Goal: Information Seeking & Learning: Learn about a topic

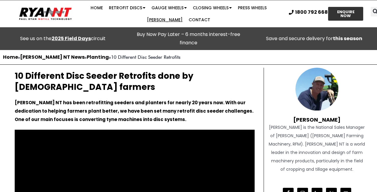
click at [186, 14] on link "[PERSON_NAME]" at bounding box center [165, 20] width 42 height 12
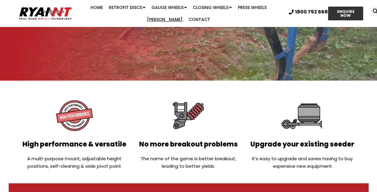
scroll to position [129, 0]
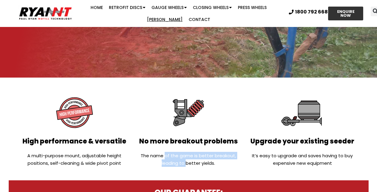
drag, startPoint x: 166, startPoint y: 155, endPoint x: 187, endPoint y: 162, distance: 22.5
click at [187, 162] on p "The name of the game is better breakout, leading to better yields." at bounding box center [188, 159] width 108 height 15
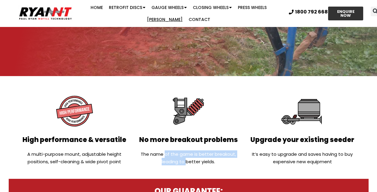
scroll to position [144, 0]
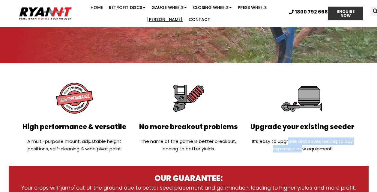
drag, startPoint x: 287, startPoint y: 141, endPoint x: 302, endPoint y: 152, distance: 18.6
click at [302, 152] on p "It’s easy to upgrade and saves having to buy expensive new equipment" at bounding box center [302, 145] width 108 height 15
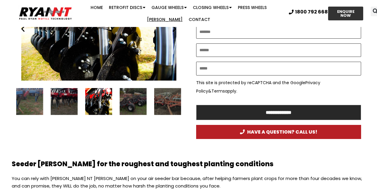
scroll to position [385, 0]
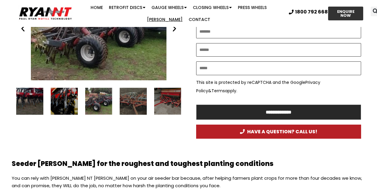
click at [34, 104] on div "9 / 16" at bounding box center [29, 101] width 27 height 27
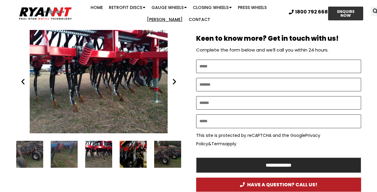
scroll to position [338, 0]
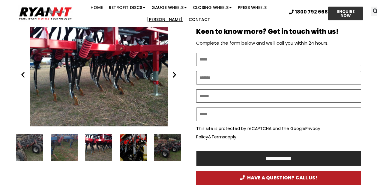
click at [103, 149] on div "Ryan NT (RFM NT) Ryan Tyne cultivator tine" at bounding box center [98, 147] width 27 height 27
click at [66, 146] on div "8 / 16" at bounding box center [64, 147] width 27 height 27
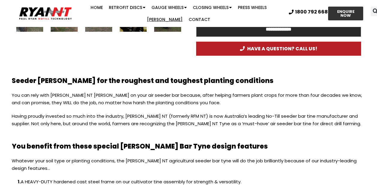
scroll to position [477, 0]
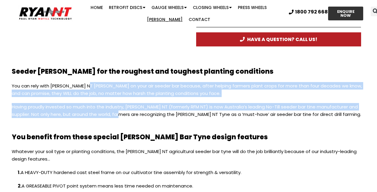
drag, startPoint x: 86, startPoint y: 86, endPoint x: 120, endPoint y: 114, distance: 43.5
click at [120, 114] on div "You can rely with RYAN NT Tynes on your air seeder bar because, after helping f…" at bounding box center [189, 103] width 354 height 42
click at [120, 114] on p "Having proudly invested so much into the industry, RYAN NT (formerly RFM NT) is…" at bounding box center [189, 113] width 354 height 21
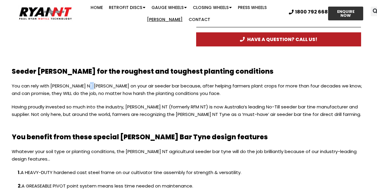
drag, startPoint x: 120, startPoint y: 114, endPoint x: 92, endPoint y: 88, distance: 38.0
click at [92, 88] on div "You can rely with RYAN NT Tynes on your air seeder bar because, after helping f…" at bounding box center [189, 103] width 354 height 42
click at [92, 88] on p "You can rely with RYAN NT Tynes on your air seeder bar because, after helping f…" at bounding box center [189, 92] width 354 height 21
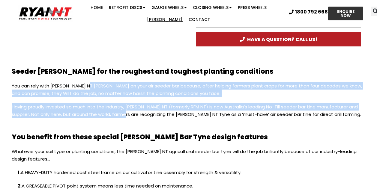
drag, startPoint x: 92, startPoint y: 88, endPoint x: 125, endPoint y: 115, distance: 42.4
click at [125, 115] on div "You can rely with RYAN NT Tynes on your air seeder bar because, after helping f…" at bounding box center [189, 103] width 354 height 42
click at [125, 115] on p "Having proudly invested so much into the industry, RYAN NT (formerly RFM NT) is…" at bounding box center [189, 113] width 354 height 21
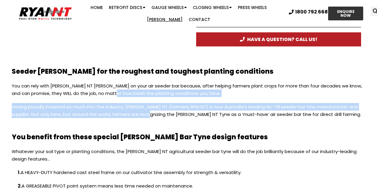
drag, startPoint x: 148, startPoint y: 114, endPoint x: 116, endPoint y: 102, distance: 34.4
click at [116, 102] on div "You can rely with RYAN NT Tynes on your air seeder bar because, after helping f…" at bounding box center [189, 103] width 354 height 42
click at [116, 102] on p "You can rely with RYAN NT Tynes on your air seeder bar because, after helping f…" at bounding box center [189, 92] width 354 height 21
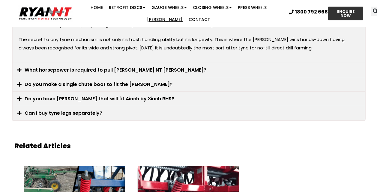
scroll to position [1179, 0]
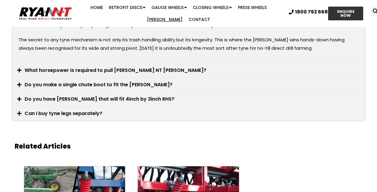
click at [72, 110] on link "Can I buy tyne legs separately?" at bounding box center [64, 113] width 78 height 7
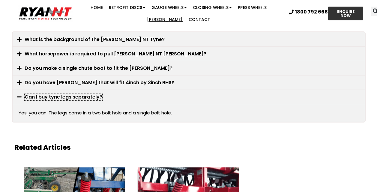
scroll to position [1011, 0]
click at [82, 79] on link "Do you have tynes that will fit 4inch by 3inch RHS?" at bounding box center [100, 82] width 150 height 7
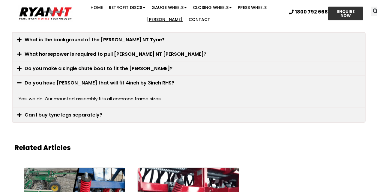
click at [73, 65] on link "Do you make a single chute boot to fit the Ryan Tyne?" at bounding box center [99, 68] width 148 height 7
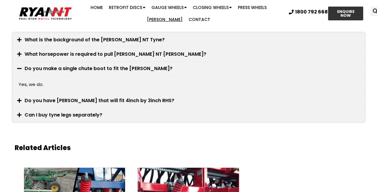
click at [76, 51] on div "What horsepower is required to pull RYAN NT tynes?" at bounding box center [189, 54] width 352 height 14
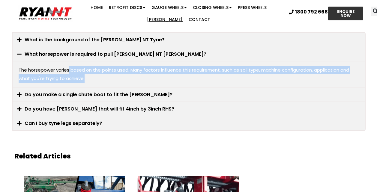
drag, startPoint x: 84, startPoint y: 72, endPoint x: 69, endPoint y: 66, distance: 15.8
click at [69, 66] on p "The horsepower varies based on the points used. Many factors influence this req…" at bounding box center [189, 74] width 340 height 17
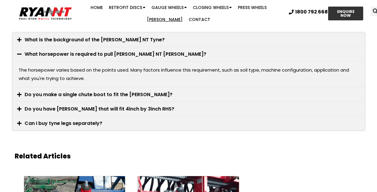
drag, startPoint x: 69, startPoint y: 66, endPoint x: 88, endPoint y: 67, distance: 18.6
click at [88, 67] on p "The horsepower varies based on the points used. Many factors influence this req…" at bounding box center [189, 74] width 340 height 17
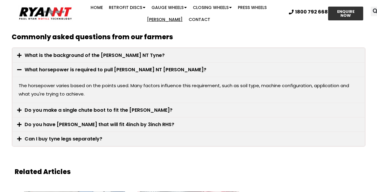
scroll to position [996, 0]
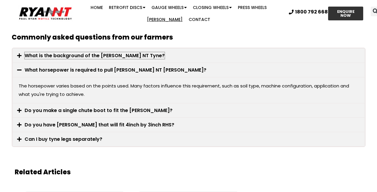
click at [72, 52] on link "What is the background of the RYAN NT Tyne?" at bounding box center [95, 55] width 140 height 7
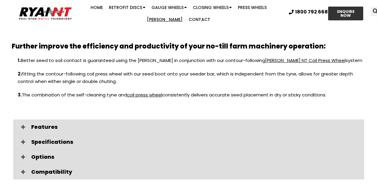
scroll to position [712, 0]
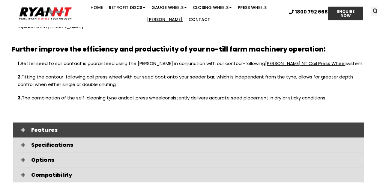
click at [69, 123] on div "Features" at bounding box center [188, 130] width 351 height 15
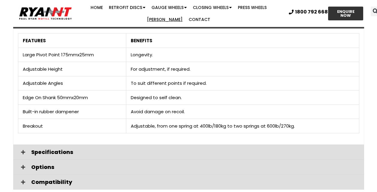
scroll to position [821, 0]
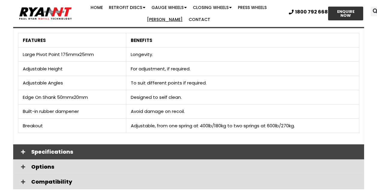
click at [60, 149] on span "Specifications" at bounding box center [195, 151] width 328 height 5
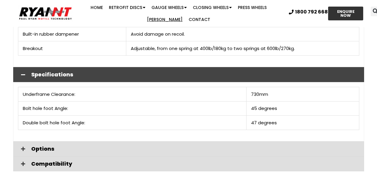
scroll to position [897, 0]
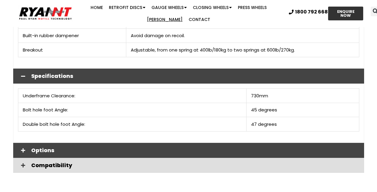
click at [60, 148] on span "Options" at bounding box center [195, 150] width 328 height 5
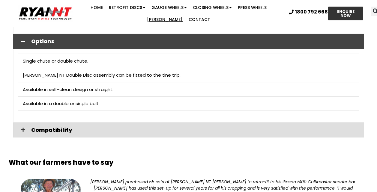
scroll to position [1006, 0]
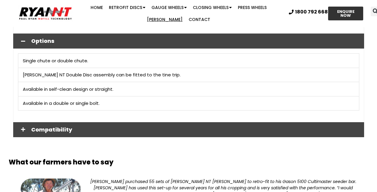
click at [54, 127] on span "Compatibility" at bounding box center [195, 129] width 328 height 5
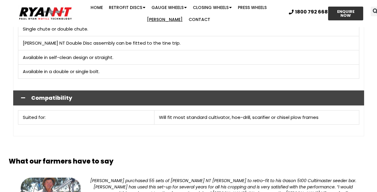
scroll to position [1038, 0]
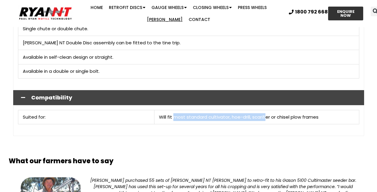
drag, startPoint x: 175, startPoint y: 109, endPoint x: 266, endPoint y: 107, distance: 90.9
click at [266, 113] on p "Will fit most standard cultivator, hoe-drill, scarifier or chisel plow frames" at bounding box center [256, 117] width 195 height 8
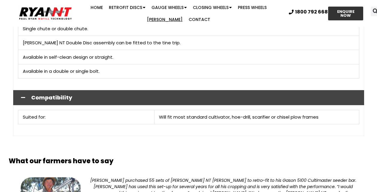
click at [143, 110] on td "Suited for:" at bounding box center [86, 117] width 136 height 14
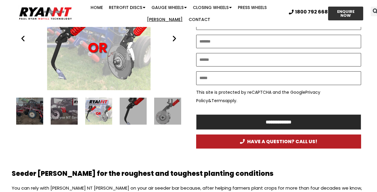
scroll to position [349, 0]
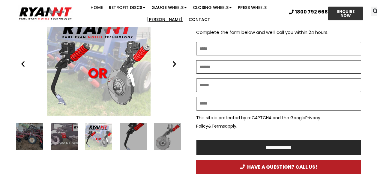
click at [174, 67] on icon "Next slide" at bounding box center [174, 63] width 7 height 7
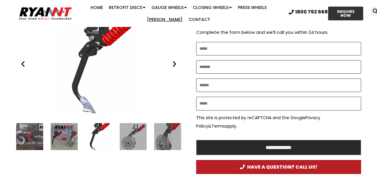
click at [174, 67] on icon "Next slide" at bounding box center [174, 63] width 7 height 7
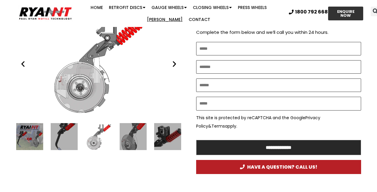
click at [174, 67] on icon "Next slide" at bounding box center [174, 63] width 7 height 7
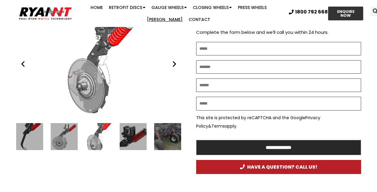
click at [174, 67] on icon "Next slide" at bounding box center [174, 63] width 7 height 7
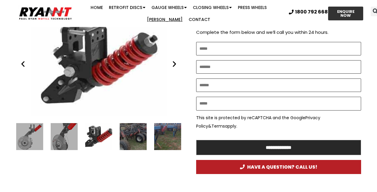
click at [173, 63] on icon "Next slide" at bounding box center [174, 63] width 7 height 7
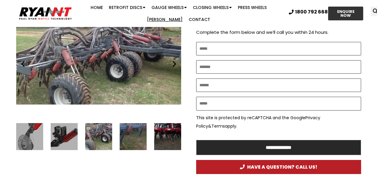
click at [173, 63] on icon "Next slide" at bounding box center [174, 63] width 7 height 7
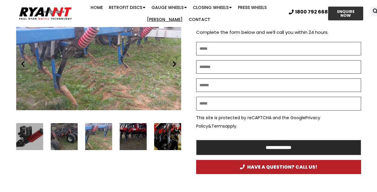
click at [173, 63] on icon "Next slide" at bounding box center [174, 63] width 7 height 7
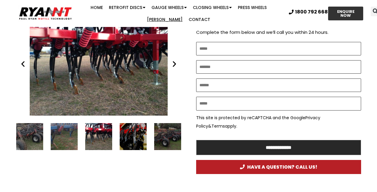
click at [173, 63] on icon "Next slide" at bounding box center [174, 63] width 7 height 7
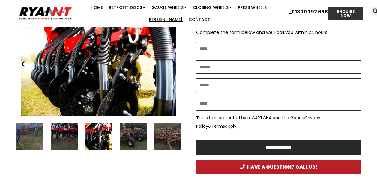
click at [173, 63] on icon "Next slide" at bounding box center [174, 63] width 7 height 7
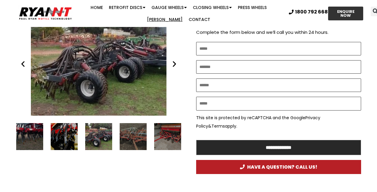
click at [173, 63] on icon "Next slide" at bounding box center [174, 63] width 7 height 7
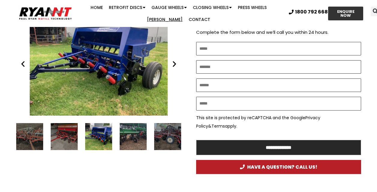
click at [186, 13] on link "[PERSON_NAME]" at bounding box center [165, 19] width 42 height 12
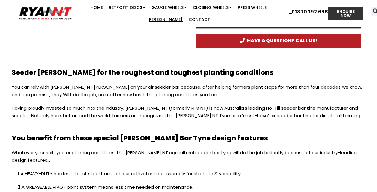
scroll to position [479, 0]
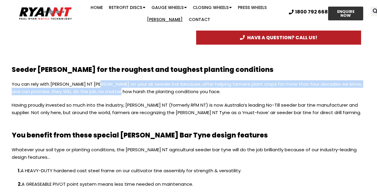
drag, startPoint x: 100, startPoint y: 84, endPoint x: 120, endPoint y: 89, distance: 20.5
click at [120, 89] on p "You can rely with RYAN NT Tynes on your air seeder bar because, after helping f…" at bounding box center [189, 90] width 354 height 21
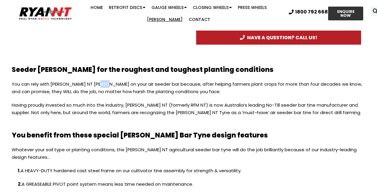
drag, startPoint x: 120, startPoint y: 89, endPoint x: 106, endPoint y: 87, distance: 14.4
click at [106, 87] on p "You can rely with RYAN NT Tynes on your air seeder bar because, after helping f…" at bounding box center [189, 90] width 354 height 21
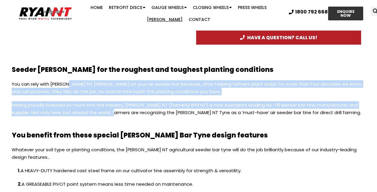
drag, startPoint x: 68, startPoint y: 82, endPoint x: 116, endPoint y: 115, distance: 58.0
click at [116, 115] on div "You can rely with RYAN NT Tynes on your air seeder bar because, after helping f…" at bounding box center [189, 101] width 354 height 42
click at [116, 115] on p "Having proudly invested so much into the industry, RYAN NT (formerly RFM NT) is…" at bounding box center [189, 111] width 354 height 21
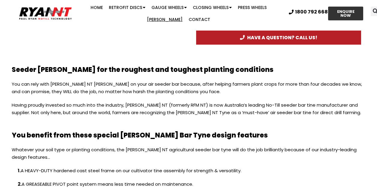
click at [159, 113] on p "Having proudly invested so much into the industry, RYAN NT (formerly RFM NT) is…" at bounding box center [189, 111] width 354 height 21
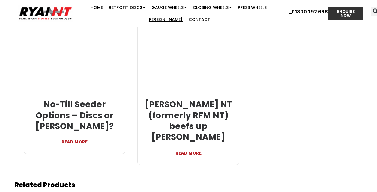
scroll to position [1278, 0]
